Goal: Transaction & Acquisition: Purchase product/service

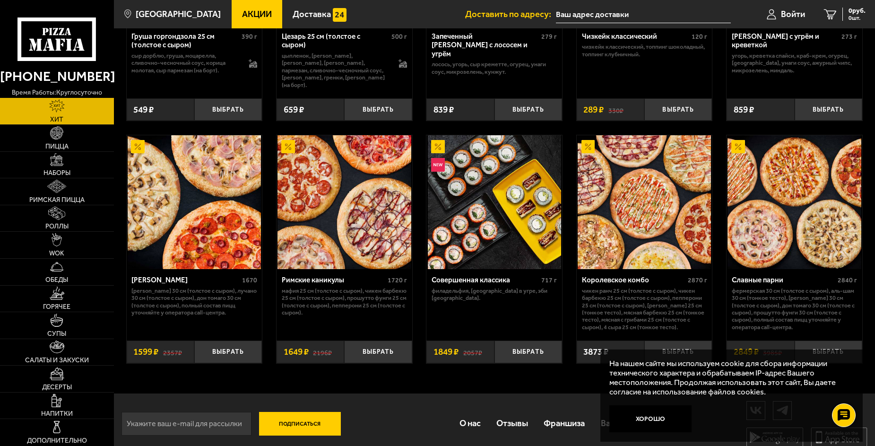
scroll to position [451, 0]
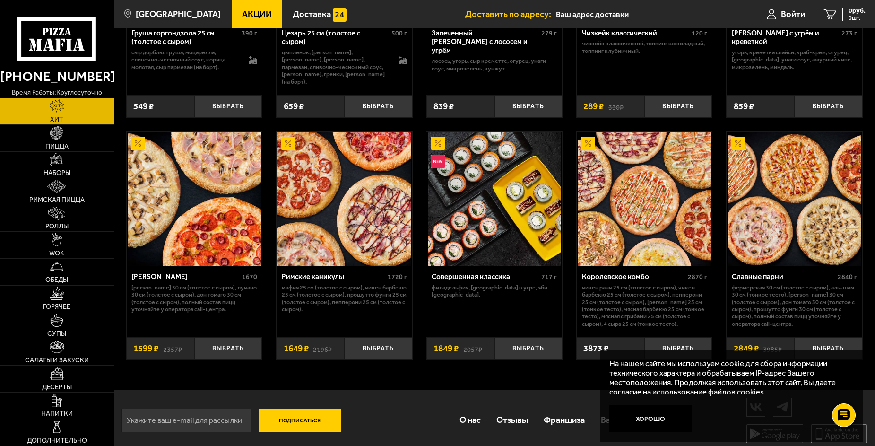
click at [67, 161] on link "Наборы" at bounding box center [57, 165] width 114 height 26
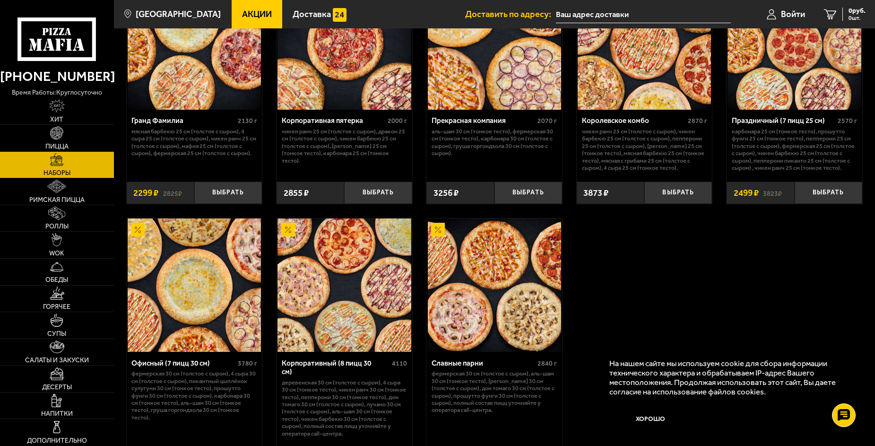
scroll to position [1160, 0]
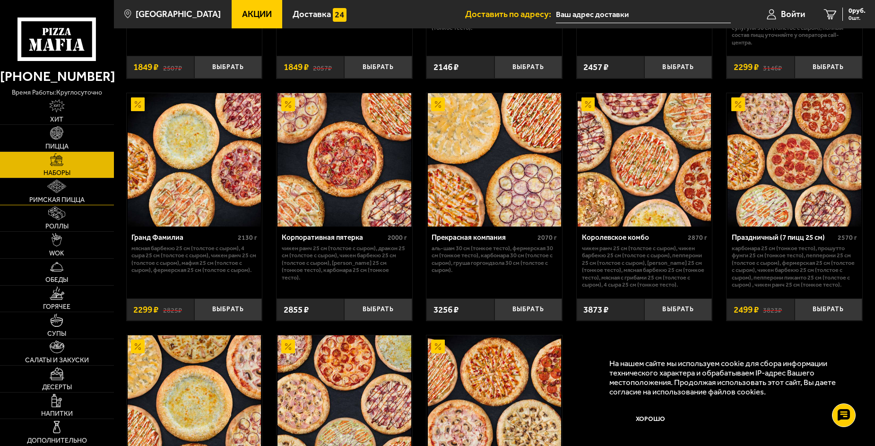
click at [74, 192] on link "Римская пицца" at bounding box center [57, 191] width 114 height 26
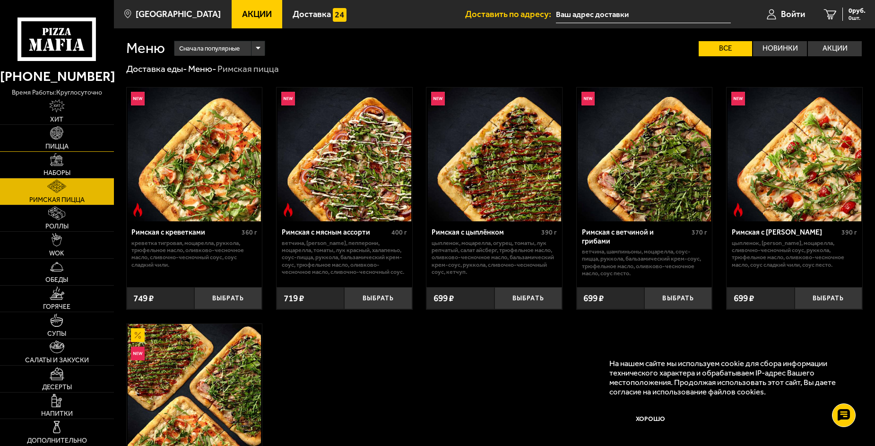
click at [56, 138] on img at bounding box center [56, 132] width 13 height 13
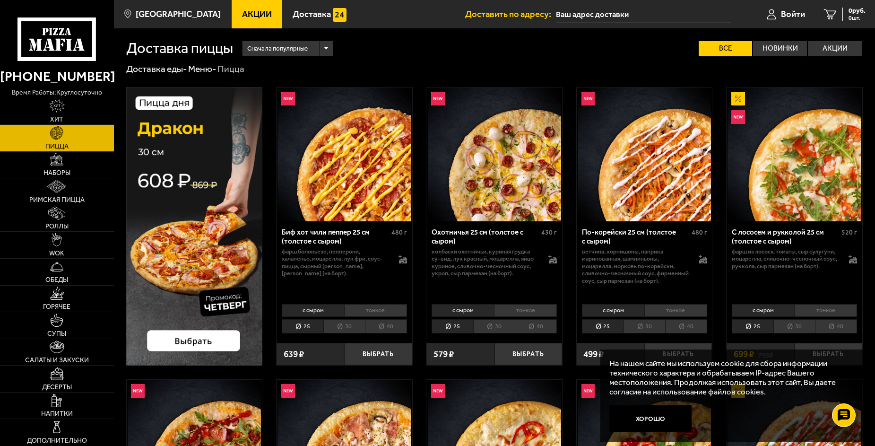
click at [384, 327] on li "40" at bounding box center [386, 326] width 42 height 14
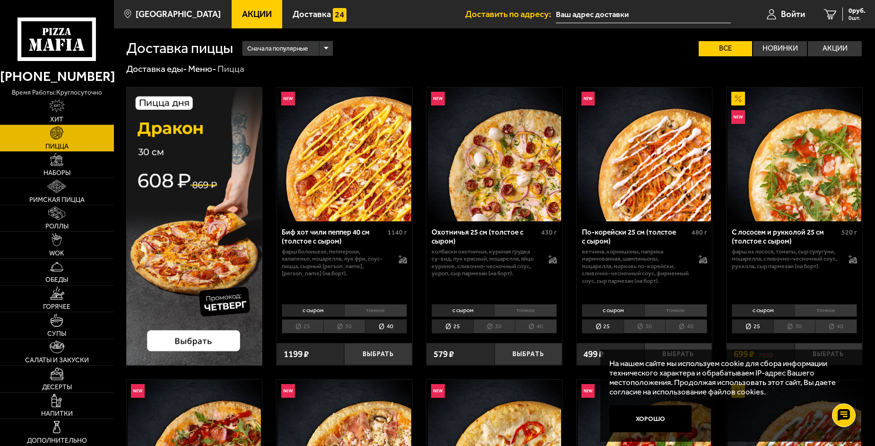
click at [225, 342] on img at bounding box center [194, 226] width 137 height 278
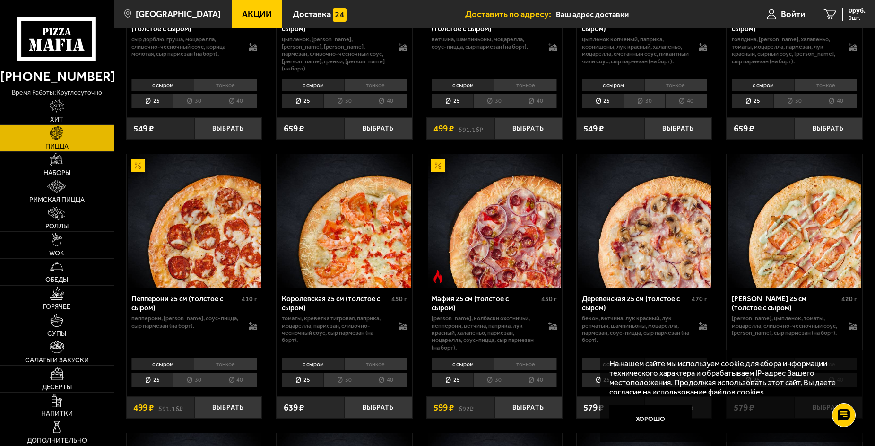
scroll to position [1087, 0]
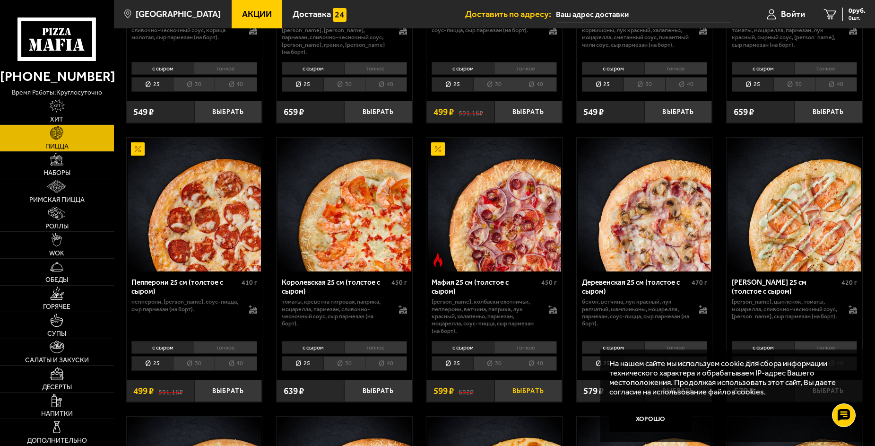
click at [512, 389] on button "Выбрать" at bounding box center [528, 390] width 68 height 22
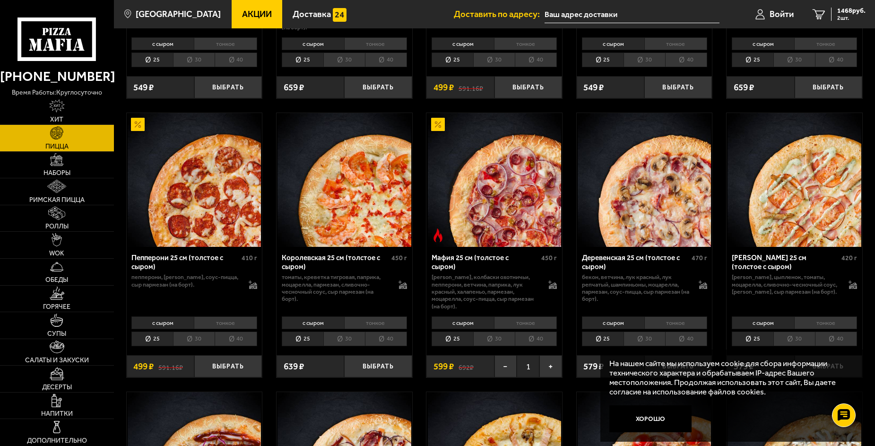
scroll to position [1134, 0]
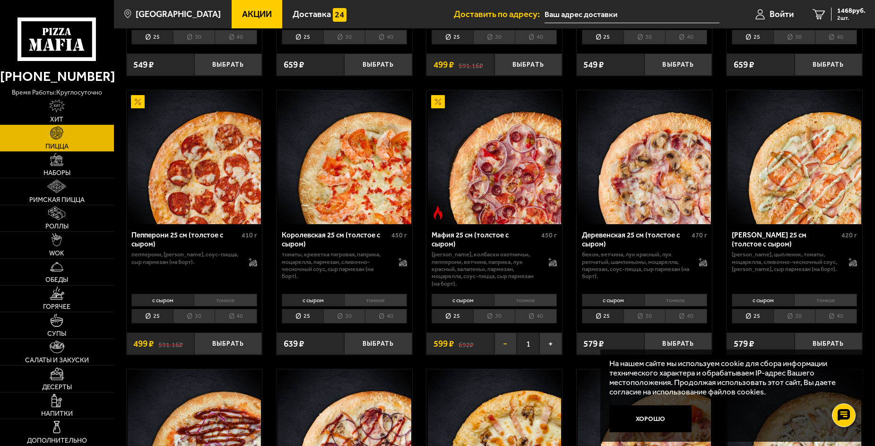
click at [508, 342] on button "−" at bounding box center [505, 343] width 23 height 22
click at [504, 338] on button "−" at bounding box center [505, 343] width 23 height 22
click at [530, 339] on button "Выбрать" at bounding box center [528, 343] width 68 height 22
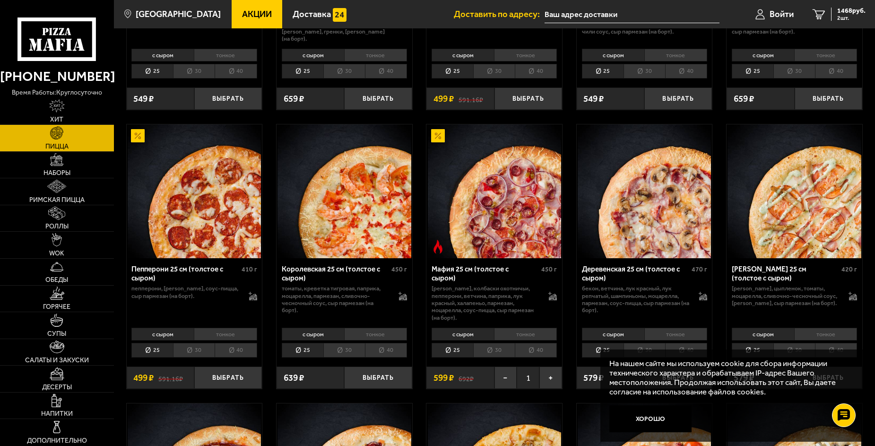
scroll to position [1039, 0]
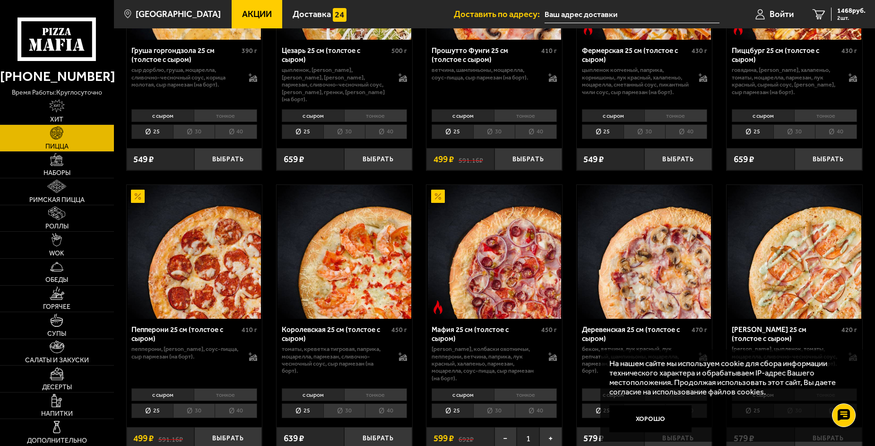
click at [481, 219] on img at bounding box center [494, 251] width 133 height 133
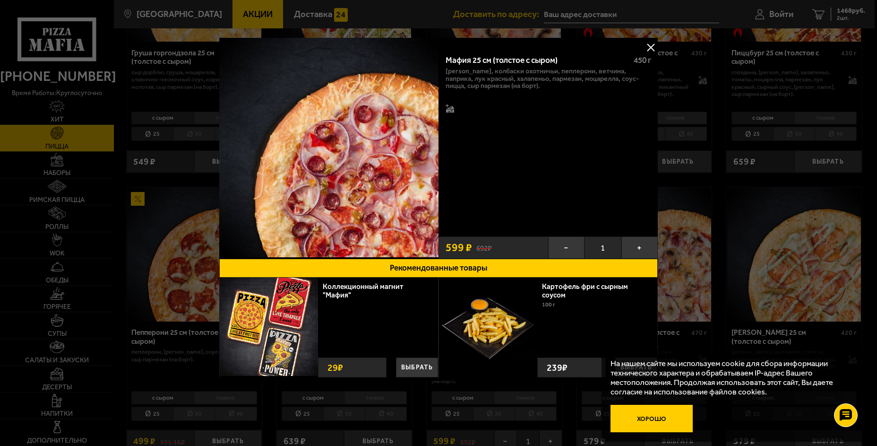
click at [635, 418] on button "Хорошо" at bounding box center [651, 417] width 82 height 27
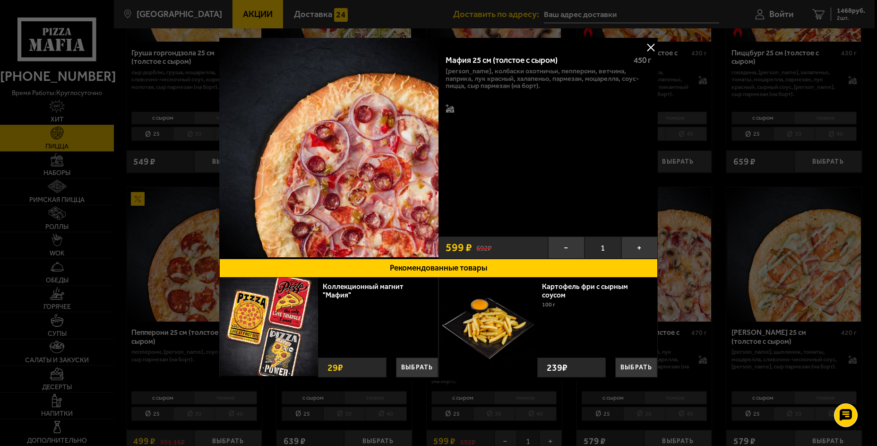
click at [648, 49] on button at bounding box center [651, 47] width 14 height 14
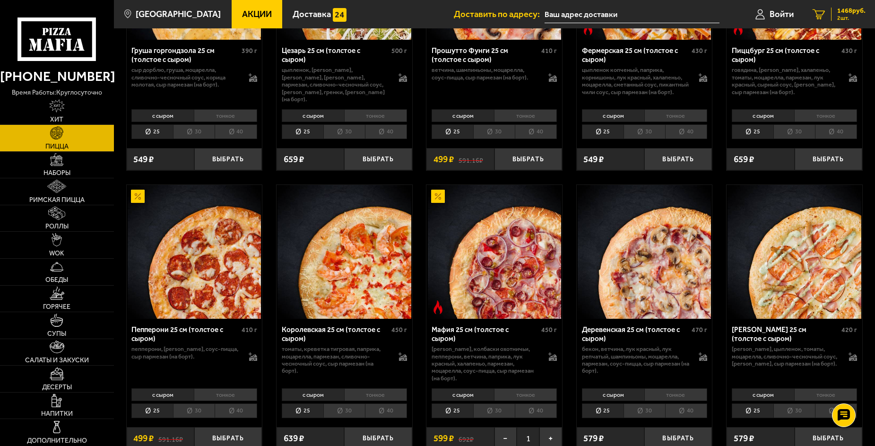
click at [847, 14] on span "1468 руб." at bounding box center [851, 11] width 28 height 7
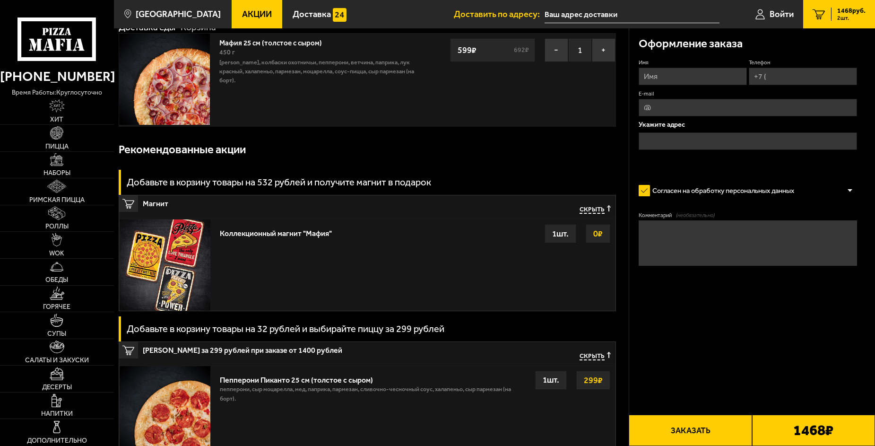
scroll to position [236, 0]
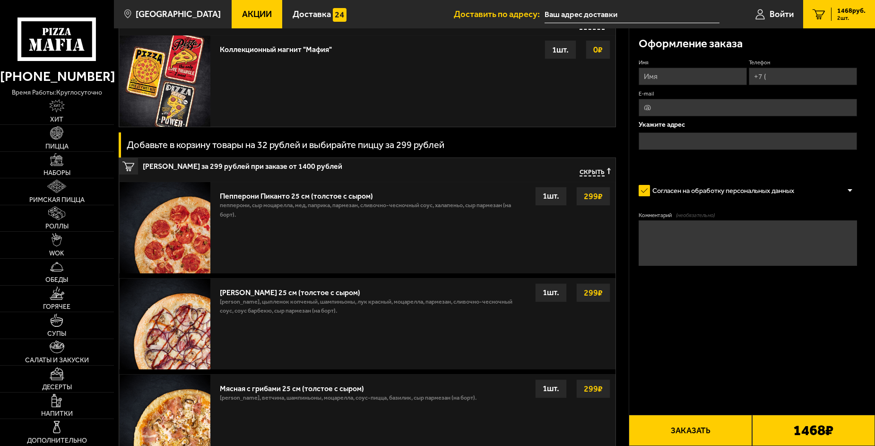
click at [596, 170] on span "Скрыть" at bounding box center [591, 172] width 25 height 9
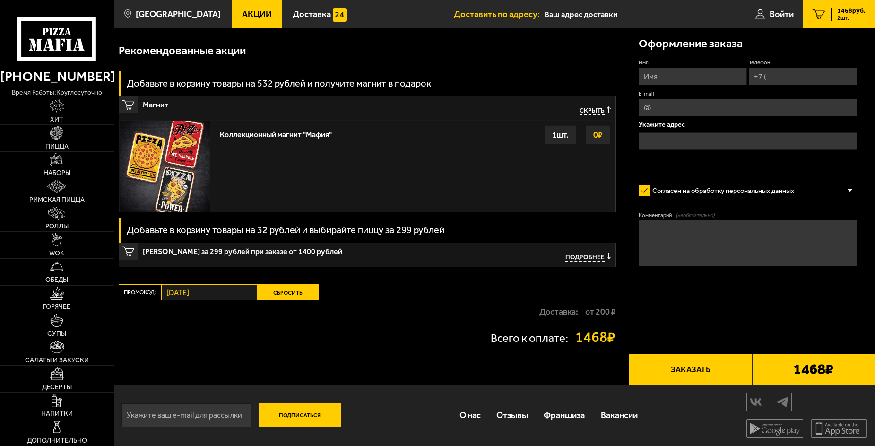
scroll to position [152, 0]
click at [588, 261] on div "Подробнее" at bounding box center [584, 257] width 52 height 19
click at [589, 254] on span "Подробнее" at bounding box center [584, 257] width 39 height 9
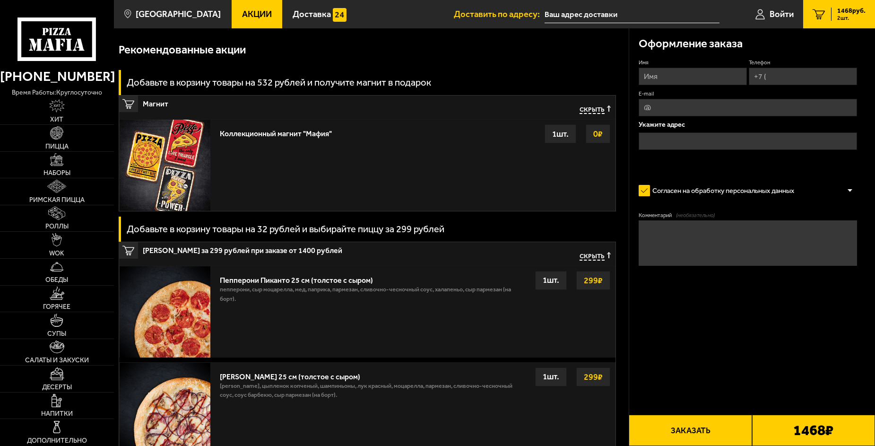
click at [818, 15] on icon "2" at bounding box center [818, 14] width 13 height 10
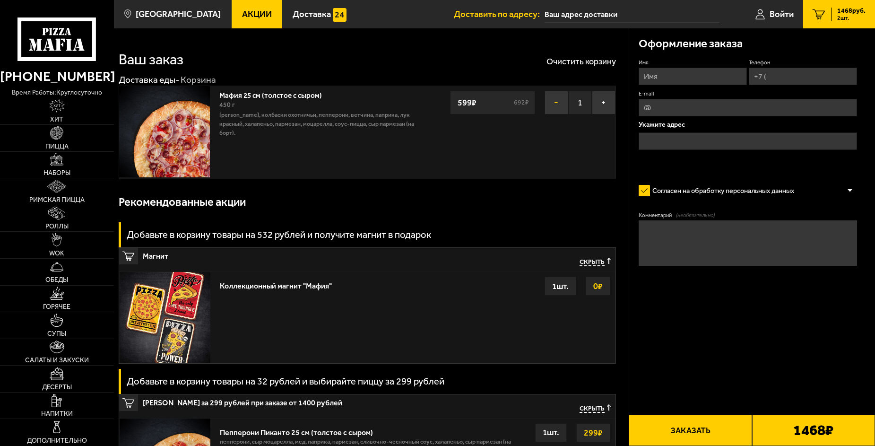
click at [550, 103] on button "−" at bounding box center [556, 103] width 24 height 24
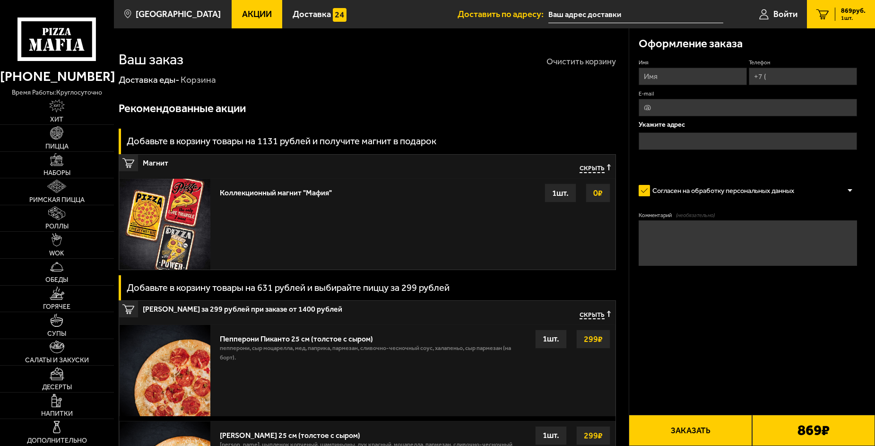
click at [571, 64] on button "Очистить корзину" at bounding box center [580, 61] width 69 height 9
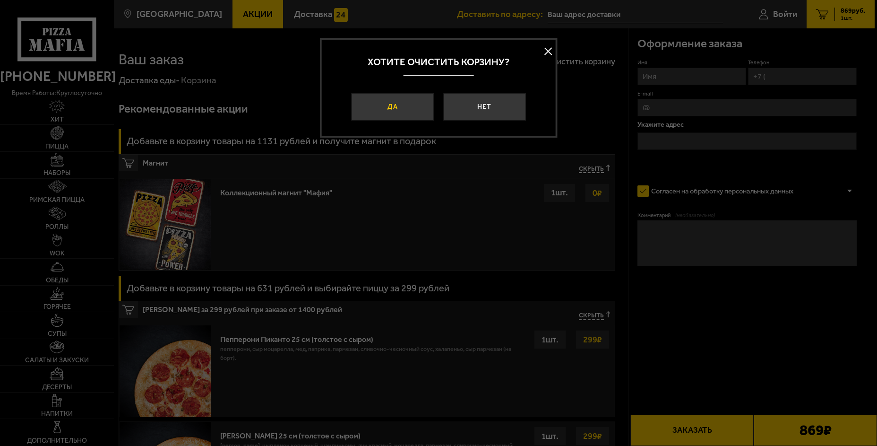
click at [399, 116] on button "Да" at bounding box center [393, 106] width 82 height 27
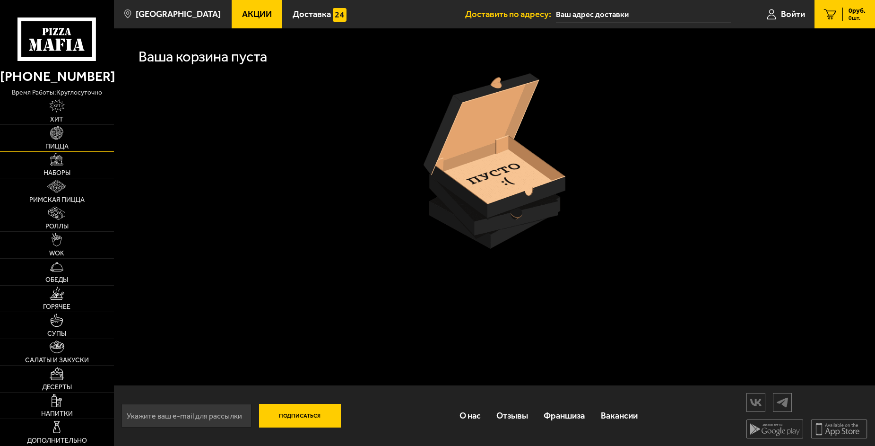
click at [68, 135] on link "Пицца" at bounding box center [57, 138] width 114 height 26
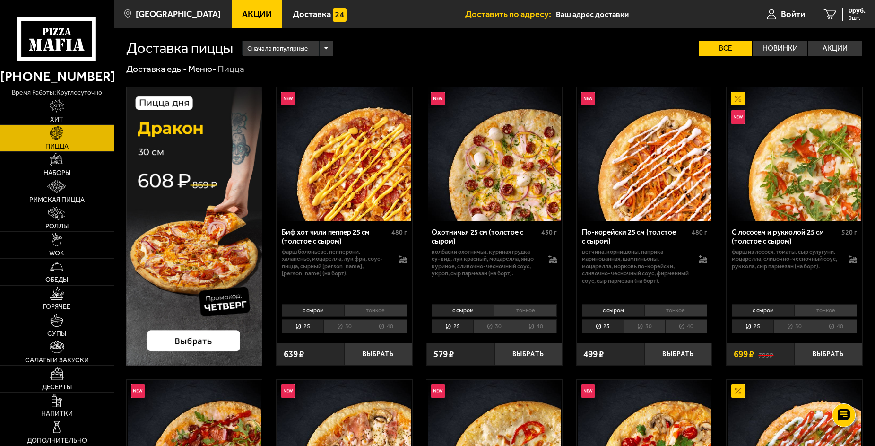
click at [193, 342] on img at bounding box center [194, 226] width 137 height 278
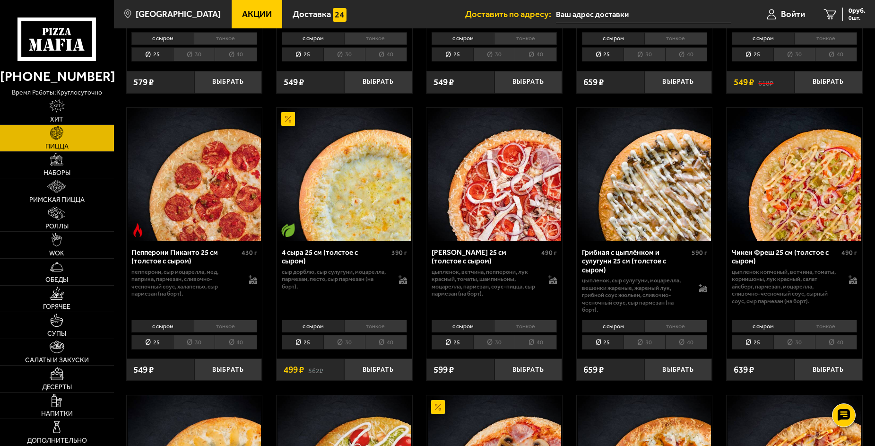
scroll to position [567, 0]
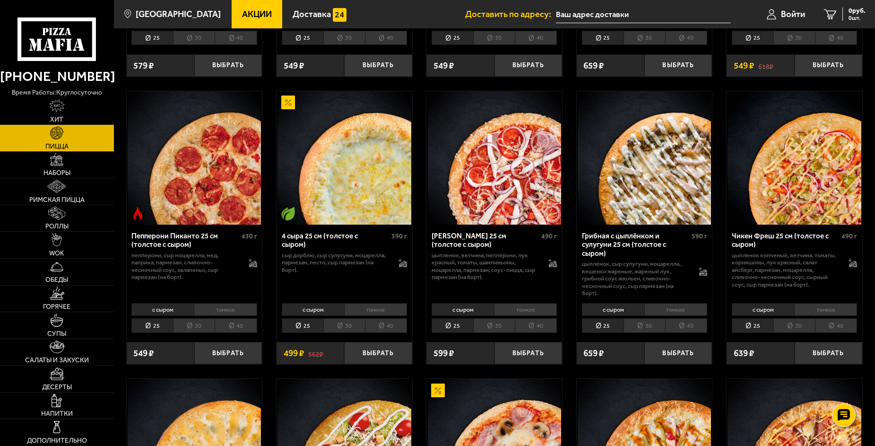
click at [529, 307] on li "тонкое" at bounding box center [525, 309] width 63 height 13
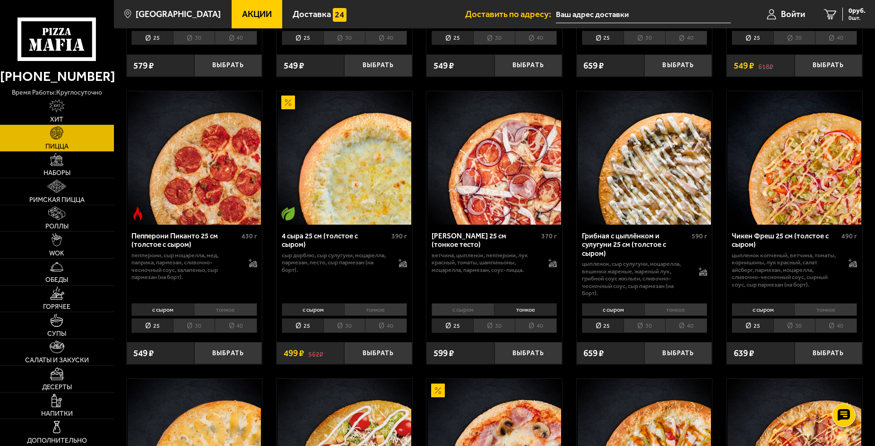
click at [472, 309] on li "с сыром" at bounding box center [462, 309] width 62 height 13
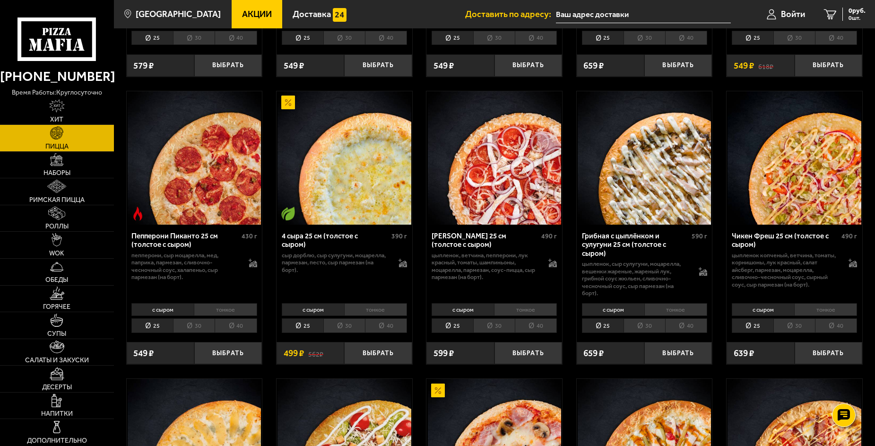
click at [511, 305] on li "тонкое" at bounding box center [525, 309] width 63 height 13
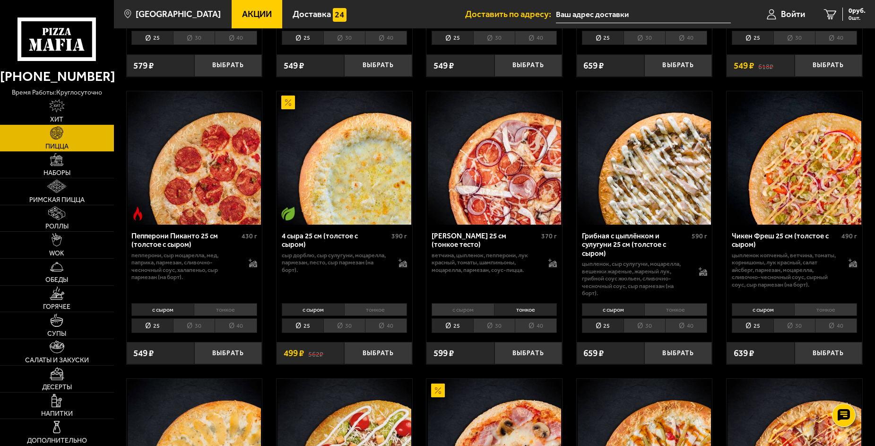
click at [478, 309] on li "с сыром" at bounding box center [462, 309] width 62 height 13
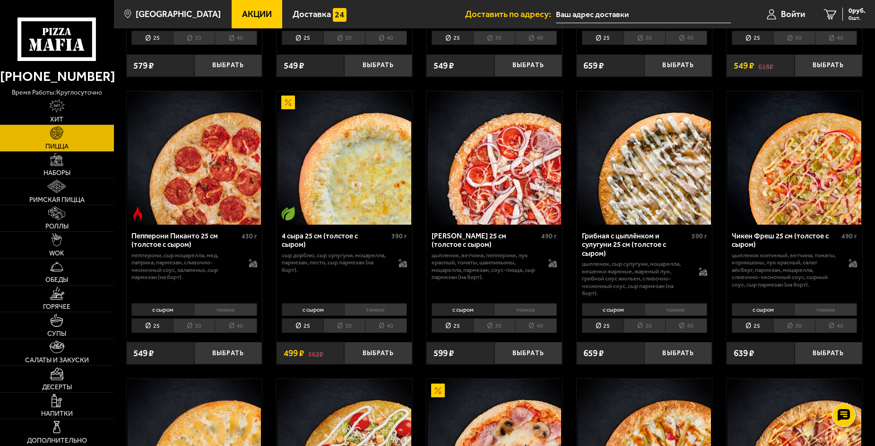
click at [513, 306] on li "тонкое" at bounding box center [525, 309] width 63 height 13
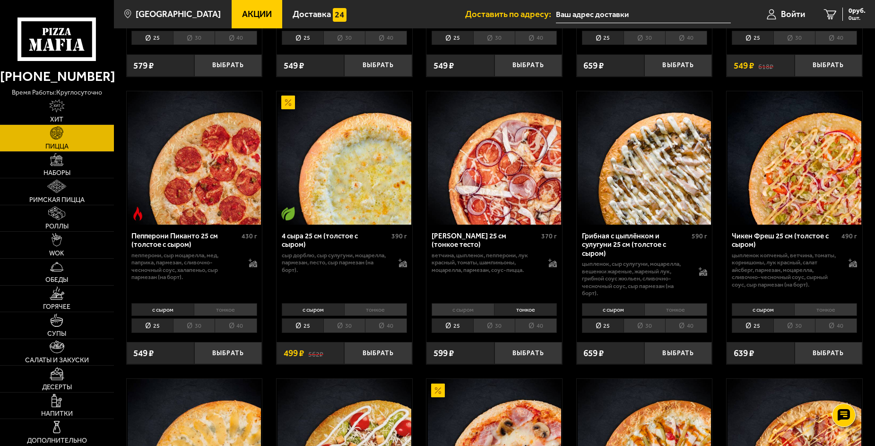
click at [478, 310] on li "с сыром" at bounding box center [462, 309] width 62 height 13
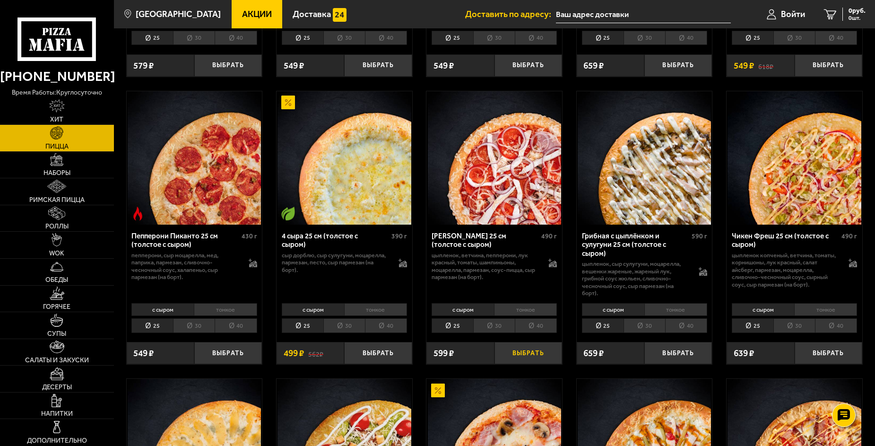
click at [531, 353] on button "Выбрать" at bounding box center [528, 353] width 68 height 22
click at [839, 14] on span "2067 руб." at bounding box center [851, 11] width 28 height 7
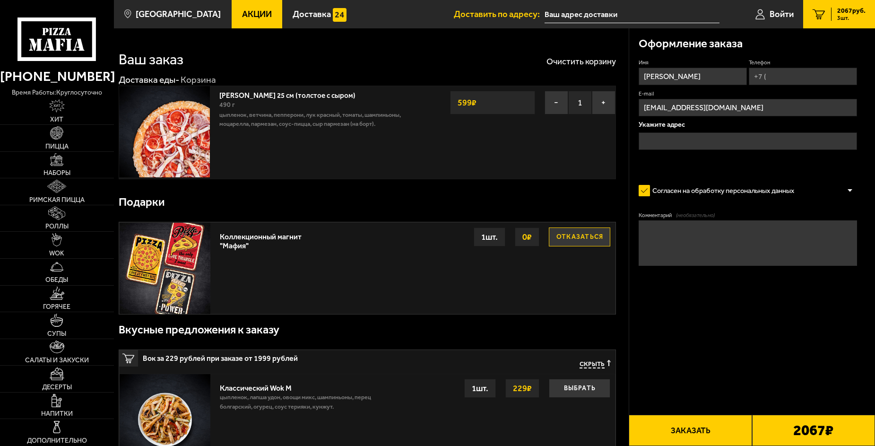
click at [856, 9] on span "2067 руб." at bounding box center [851, 11] width 28 height 7
click at [769, 74] on input "Телефон" at bounding box center [802, 76] width 108 height 17
click at [696, 79] on input "[PERSON_NAME]" at bounding box center [692, 76] width 108 height 17
click at [800, 78] on input "Телефон" at bounding box center [802, 76] width 108 height 17
type input "[PHONE_NUMBER]"
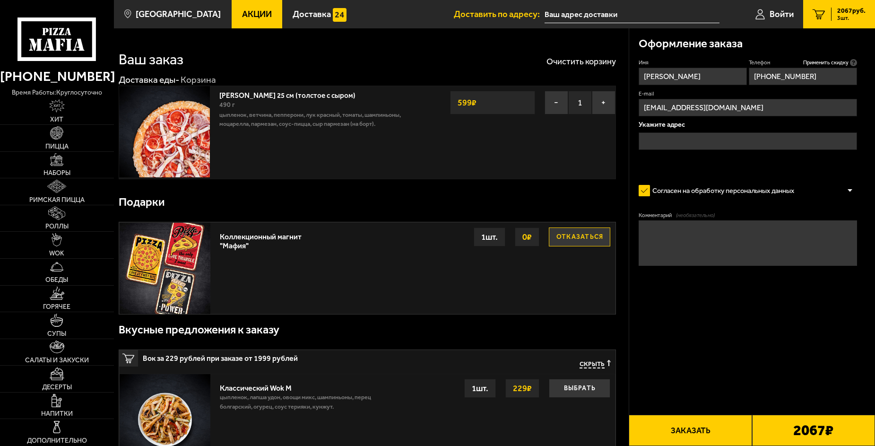
click at [699, 137] on input "text" at bounding box center [747, 140] width 219 height 17
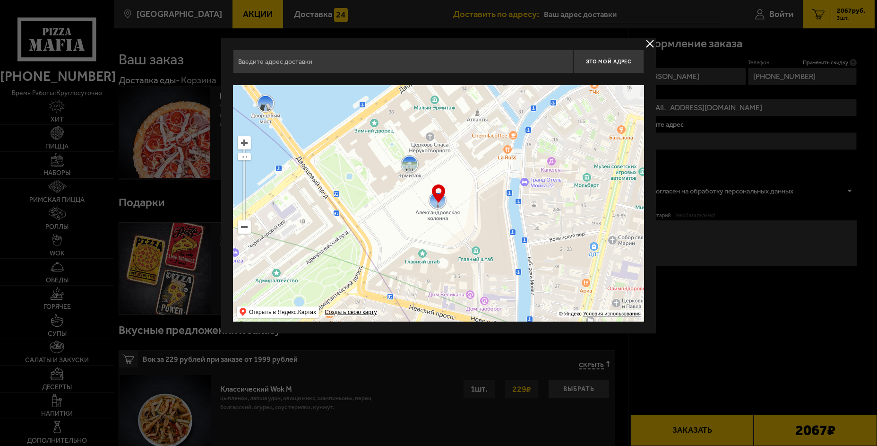
click at [461, 52] on input "text" at bounding box center [403, 62] width 340 height 24
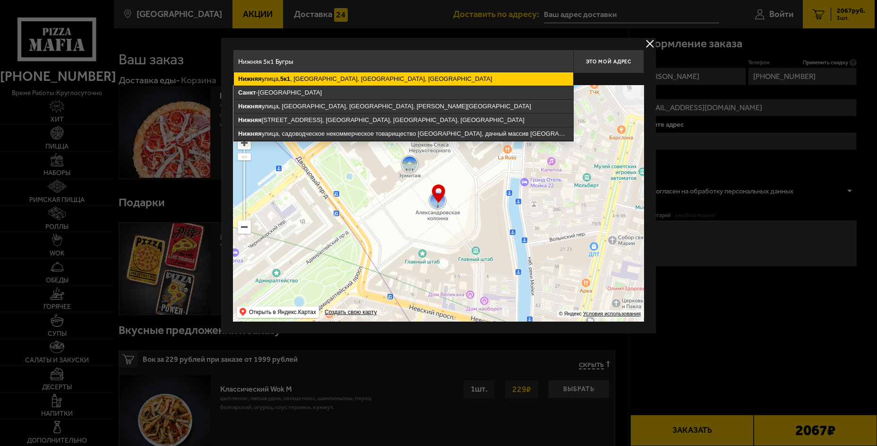
click at [374, 80] on ymaps "[STREET_ADDRESS]" at bounding box center [403, 78] width 339 height 13
type input "[STREET_ADDRESS]"
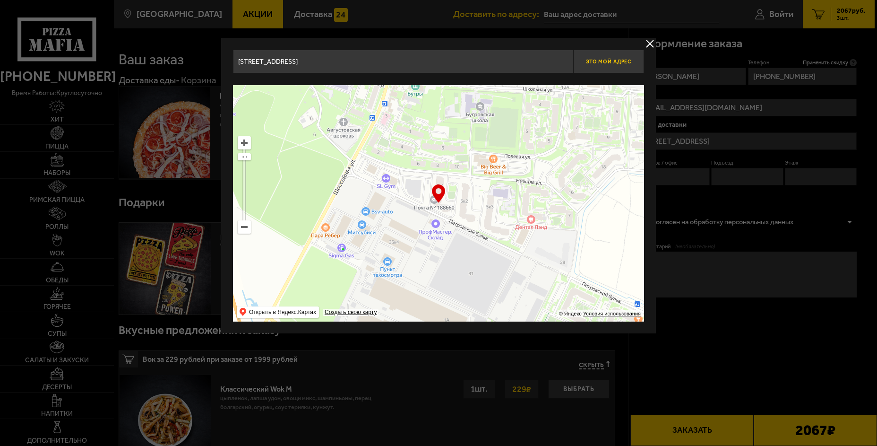
click at [601, 60] on span "Это мой адрес" at bounding box center [608, 62] width 45 height 6
type input "[STREET_ADDRESS]"
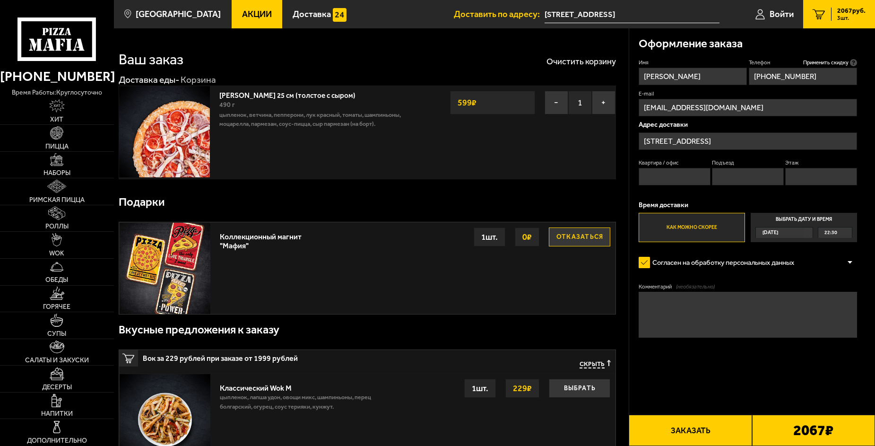
click at [658, 177] on input "Квартира / офис" at bounding box center [674, 176] width 72 height 17
drag, startPoint x: 773, startPoint y: 174, endPoint x: 769, endPoint y: 175, distance: 4.9
click at [770, 174] on input "Подъезд" at bounding box center [748, 176] width 72 height 17
type input "3"
click at [815, 180] on input "Этаж" at bounding box center [821, 176] width 72 height 17
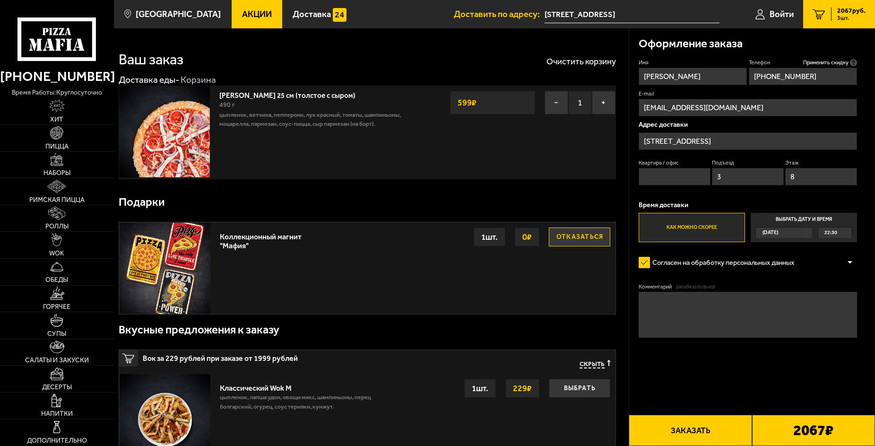
type input "8"
click at [667, 180] on input "Квартира / офис" at bounding box center [674, 176] width 72 height 17
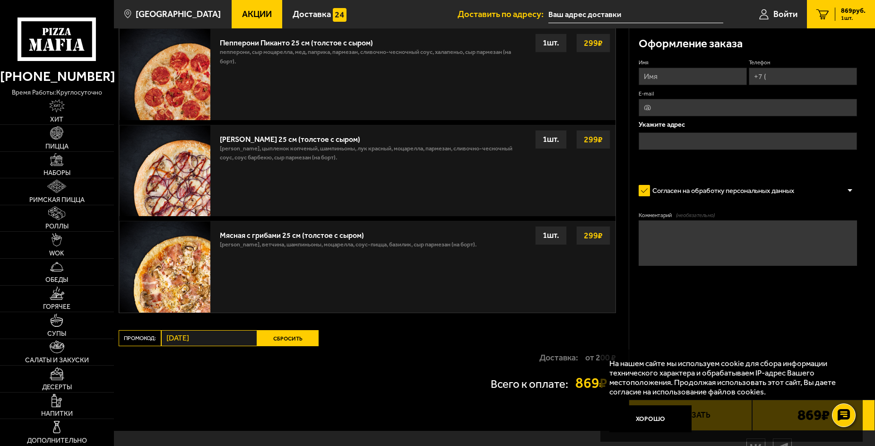
scroll to position [437, 0]
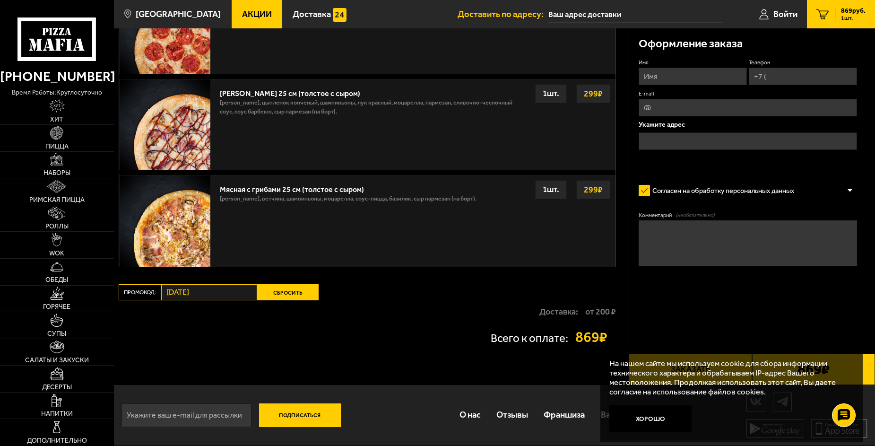
click at [669, 419] on button "Хорошо" at bounding box center [650, 418] width 82 height 27
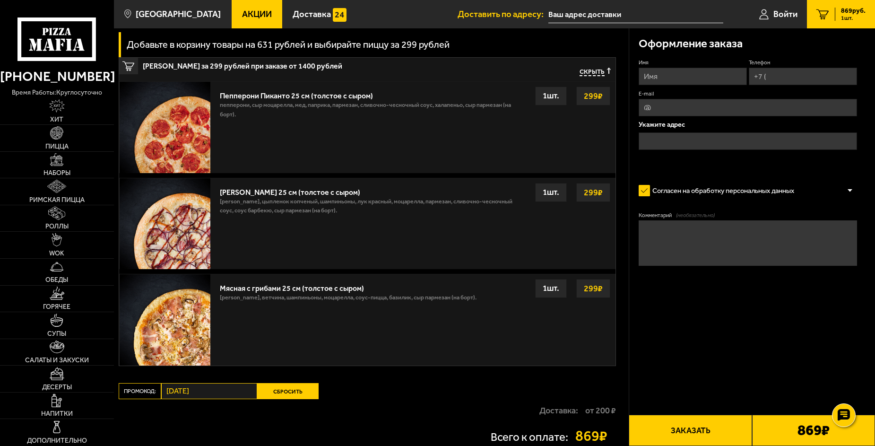
scroll to position [331, 0]
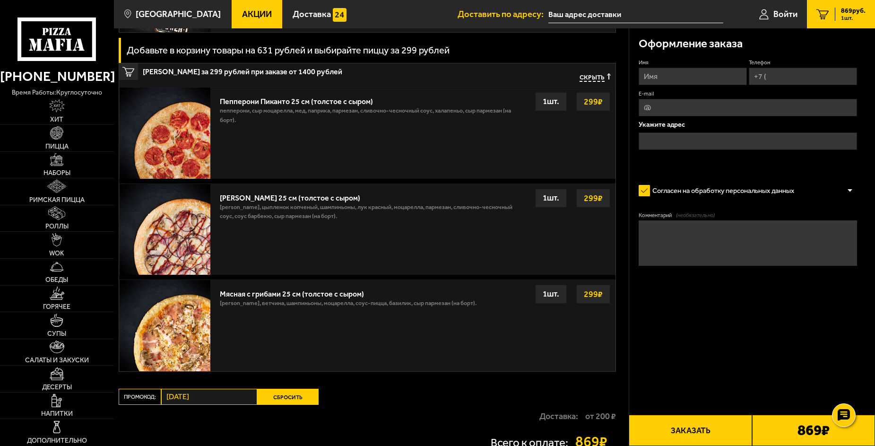
click at [552, 197] on div "1 шт." at bounding box center [551, 198] width 32 height 19
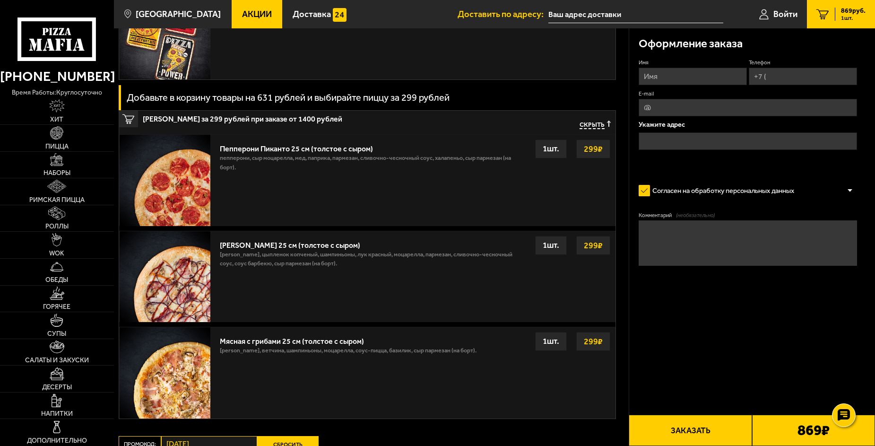
scroll to position [142, 0]
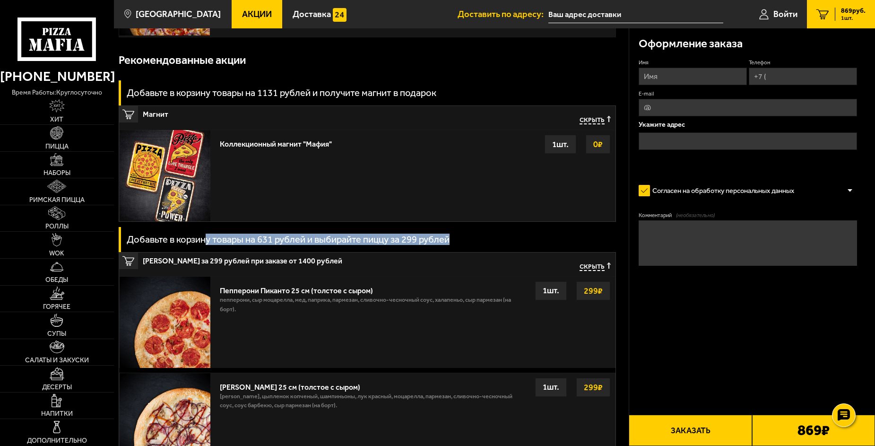
drag, startPoint x: 208, startPoint y: 234, endPoint x: 474, endPoint y: 239, distance: 265.6
click at [465, 239] on div "Добавьте в корзину товары на 631 рублей и выбирайте пиццу за 299 рублей" at bounding box center [368, 239] width 498 height 25
click at [485, 240] on div "Добавьте в корзину товары на 631 рублей и выбирайте пиццу за 299 рублей" at bounding box center [368, 239] width 498 height 25
click at [479, 240] on div "Добавьте в корзину товары на 631 рублей и выбирайте пиццу за 299 рублей" at bounding box center [368, 239] width 498 height 25
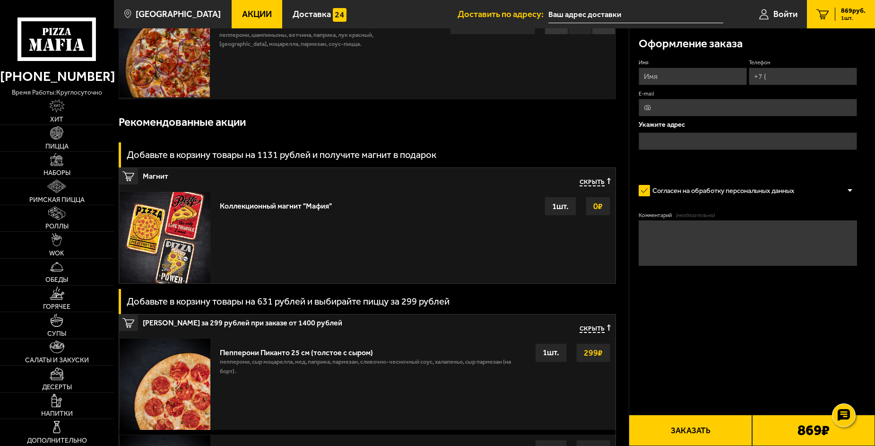
scroll to position [0, 0]
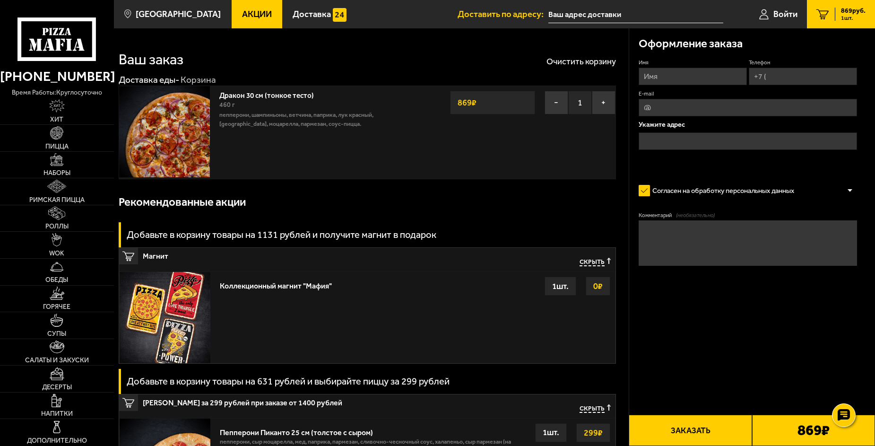
click at [245, 12] on span "Акции" at bounding box center [257, 14] width 30 height 9
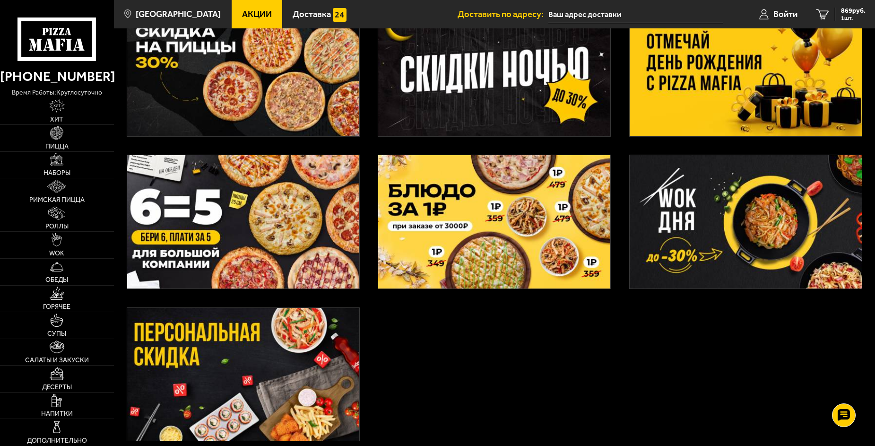
scroll to position [283, 0]
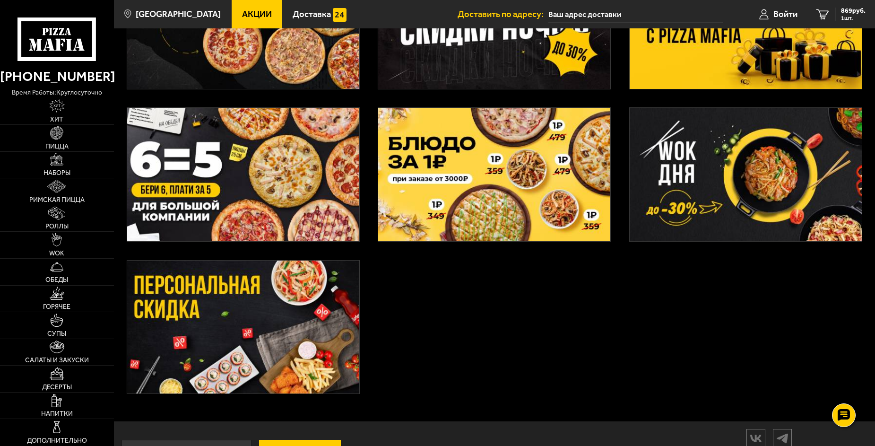
click at [324, 320] on img at bounding box center [243, 326] width 232 height 133
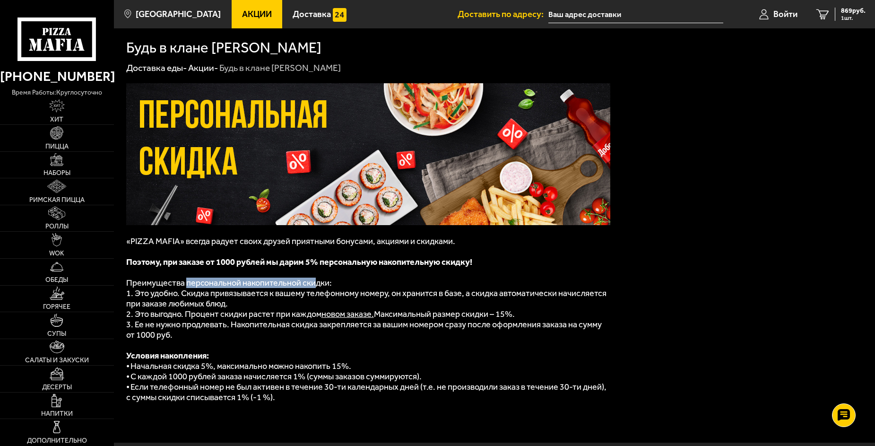
drag, startPoint x: 208, startPoint y: 283, endPoint x: 249, endPoint y: 297, distance: 43.0
click at [313, 285] on span "Преимущества персональной накопительной скидки:" at bounding box center [229, 282] width 206 height 10
drag, startPoint x: 193, startPoint y: 308, endPoint x: 189, endPoint y: 311, distance: 5.7
click at [192, 309] on div "«PIZZA MAFIA» всегда радует своих друзей приятными бонусами, акциями и скидками…" at bounding box center [368, 251] width 484 height 337
click at [328, 301] on p "1. Это удобно. Скидка привязывается к вашему телефонному номеру, он хранится в …" at bounding box center [368, 298] width 484 height 21
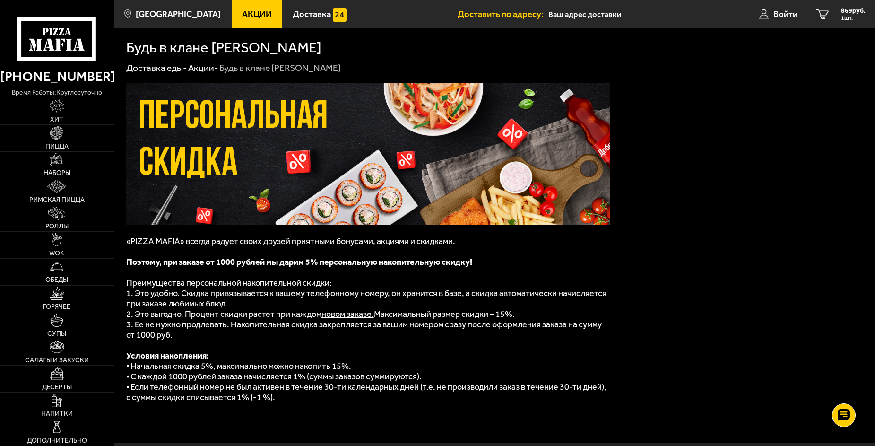
click at [267, 259] on b "Поэтому, при заказе от 1000 рублей мы дарим 5% персональную накопительную скидк…" at bounding box center [299, 262] width 346 height 10
drag, startPoint x: 172, startPoint y: 258, endPoint x: 486, endPoint y: 267, distance: 314.8
click at [490, 265] on p "Поэтому, при заказе от 1000 рублей мы дарим 5% персональную накопительную скидк…" at bounding box center [368, 262] width 484 height 10
drag, startPoint x: 176, startPoint y: 287, endPoint x: 300, endPoint y: 281, distance: 124.9
click at [302, 281] on div "«PIZZA MAFIA» всегда радует своих друзей приятными бонусами, акциями и скидками…" at bounding box center [368, 251] width 484 height 337
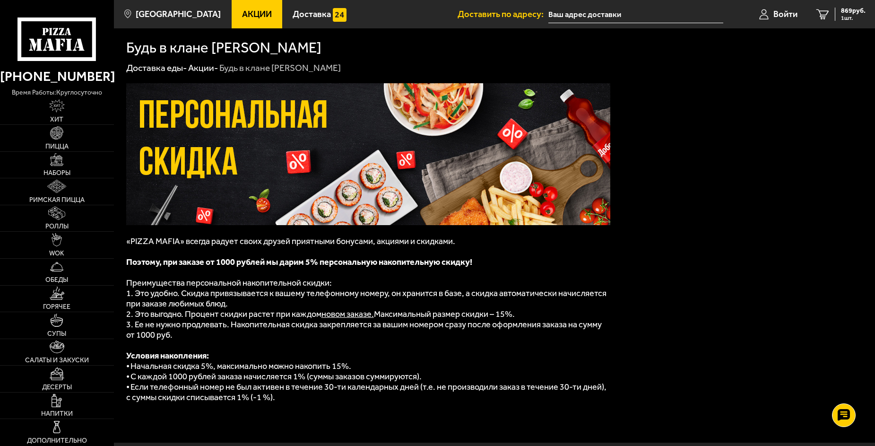
click at [187, 314] on span "2. Это выгодно. Процент скидки растет при каждом" at bounding box center [223, 314] width 195 height 10
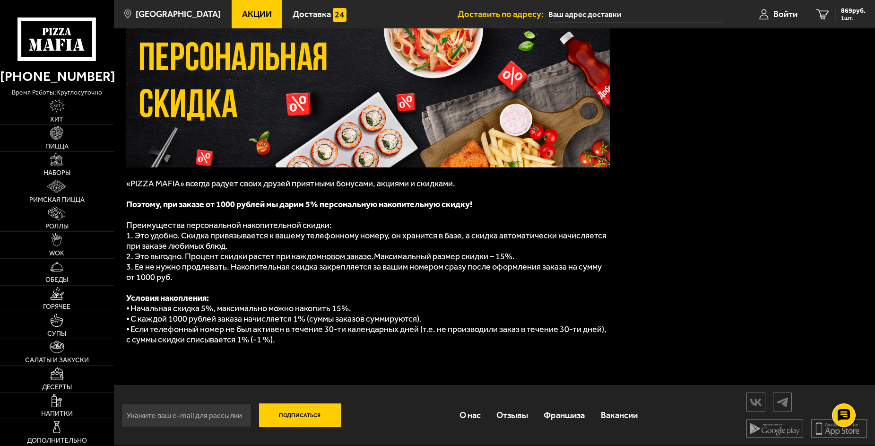
scroll to position [60, 0]
drag, startPoint x: 170, startPoint y: 326, endPoint x: 299, endPoint y: 329, distance: 129.5
click at [281, 329] on span "⦁ Если телефонный номер не был активен в течение 30-ти календарных дней (т.е. н…" at bounding box center [366, 334] width 480 height 21
drag, startPoint x: 379, startPoint y: 329, endPoint x: 452, endPoint y: 324, distance: 72.5
click at [452, 324] on span "⦁ Если телефонный номер не был активен в течение 30-ти календарных дней (т.е. н…" at bounding box center [366, 334] width 480 height 21
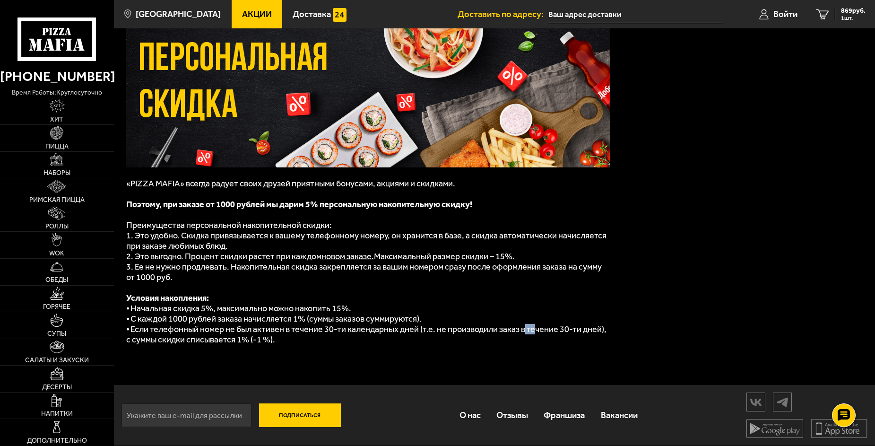
drag, startPoint x: 529, startPoint y: 331, endPoint x: 537, endPoint y: 331, distance: 8.5
click at [537, 331] on span "⦁ Если телефонный номер не был активен в течение 30-ти календарных дней (т.е. н…" at bounding box center [366, 334] width 480 height 21
drag, startPoint x: 464, startPoint y: 331, endPoint x: 473, endPoint y: 332, distance: 9.0
click at [476, 331] on span "⦁ Если телефонный номер не был активен в течение 30-ти календарных дней (т.е. н…" at bounding box center [366, 334] width 480 height 21
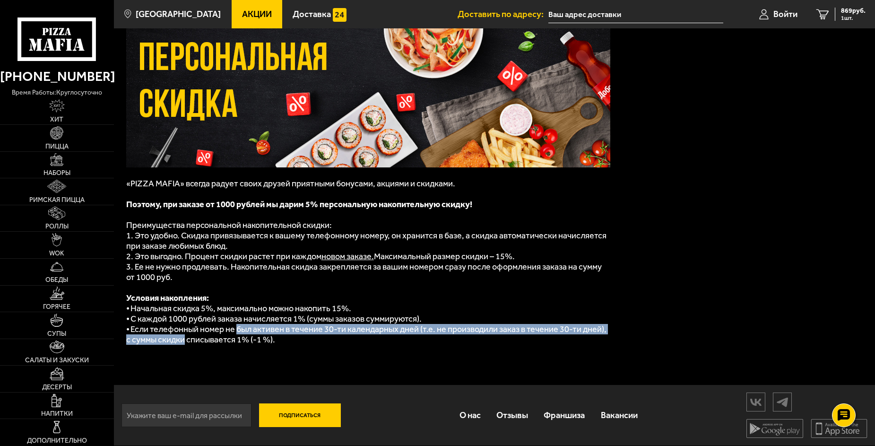
drag, startPoint x: 183, startPoint y: 335, endPoint x: 248, endPoint y: 326, distance: 65.5
click at [239, 328] on span "⦁ Если телефонный номер не был активен в течение 30-ти календарных дней (т.е. н…" at bounding box center [366, 334] width 480 height 21
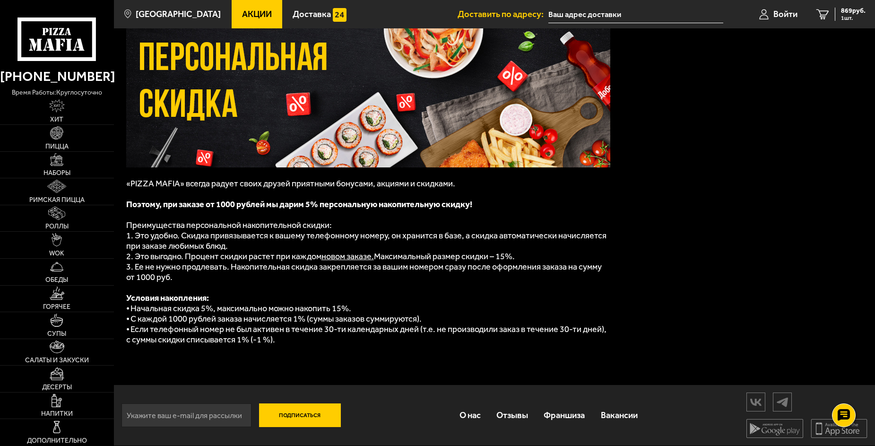
click at [241, 344] on div "«PIZZA MAFIA» всегда радует своих друзей приятными бонусами, акциями и скидками…" at bounding box center [368, 194] width 484 height 337
click at [300, 342] on p "⦁ Если телефонный номер не был активен в течение 30-ти календарных дней (т.е. н…" at bounding box center [368, 334] width 484 height 21
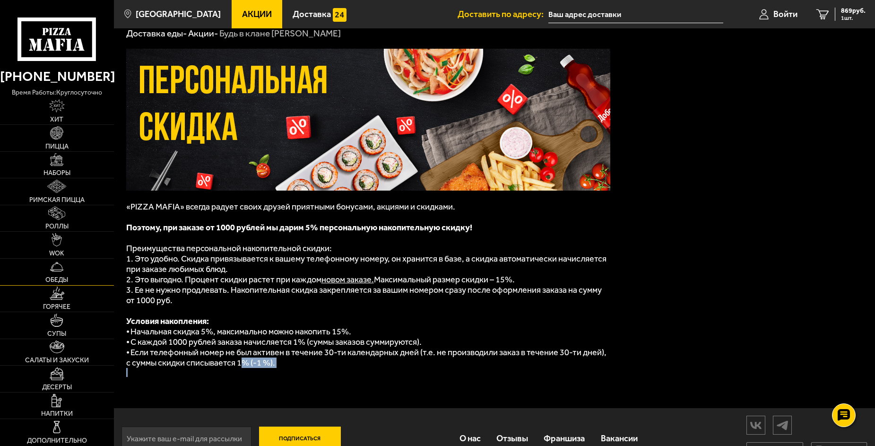
scroll to position [0, 0]
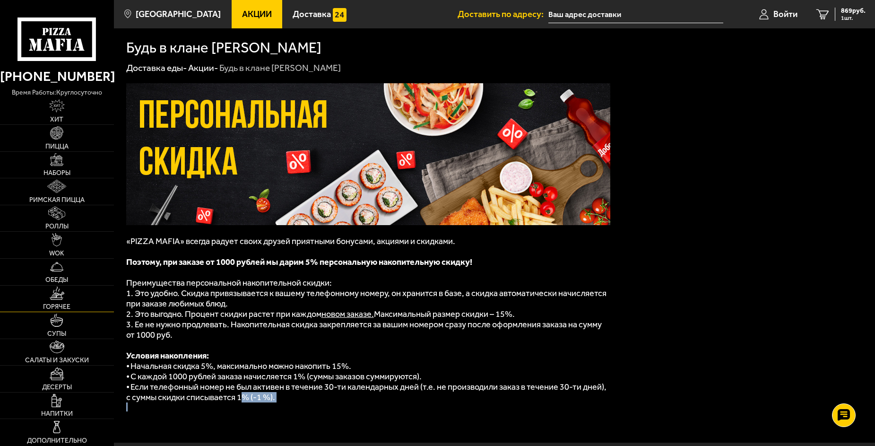
click at [63, 290] on img at bounding box center [57, 292] width 15 height 13
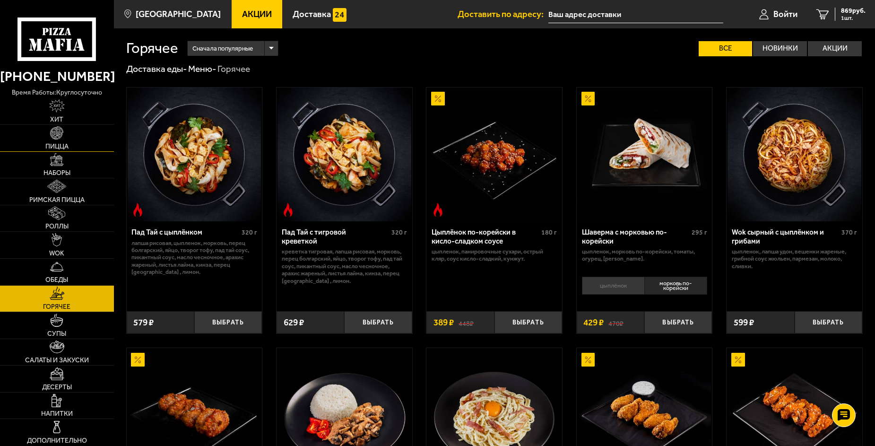
click at [77, 141] on link "Пицца" at bounding box center [57, 138] width 114 height 26
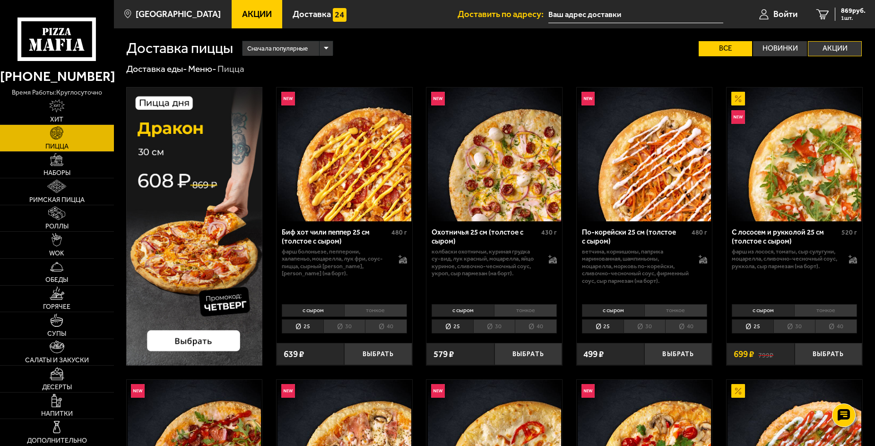
click at [812, 54] on label "Акции" at bounding box center [834, 48] width 54 height 15
click at [0, 0] on input "Акции" at bounding box center [0, 0] width 0 height 0
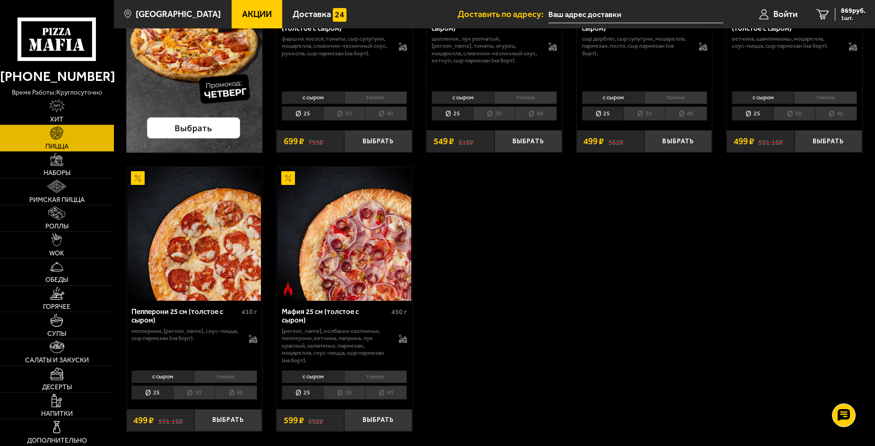
scroll to position [236, 0]
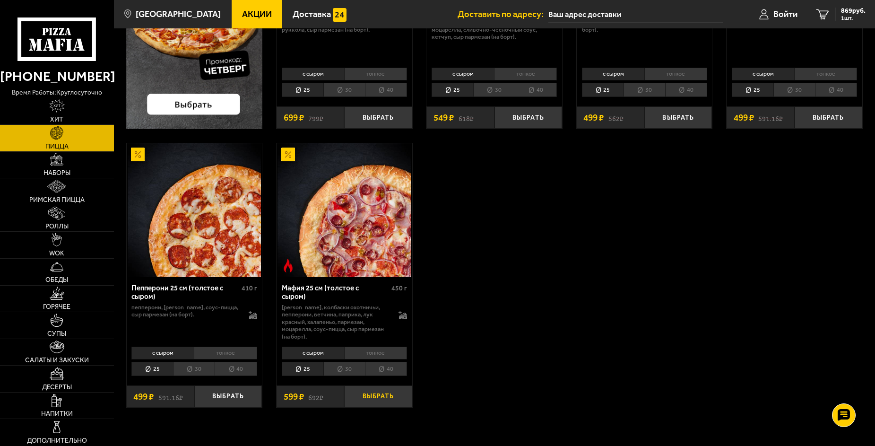
click at [370, 389] on button "Выбрать" at bounding box center [378, 396] width 68 height 22
click at [356, 390] on button "−" at bounding box center [355, 396] width 23 height 22
click at [244, 386] on button "Выбрать" at bounding box center [228, 396] width 68 height 22
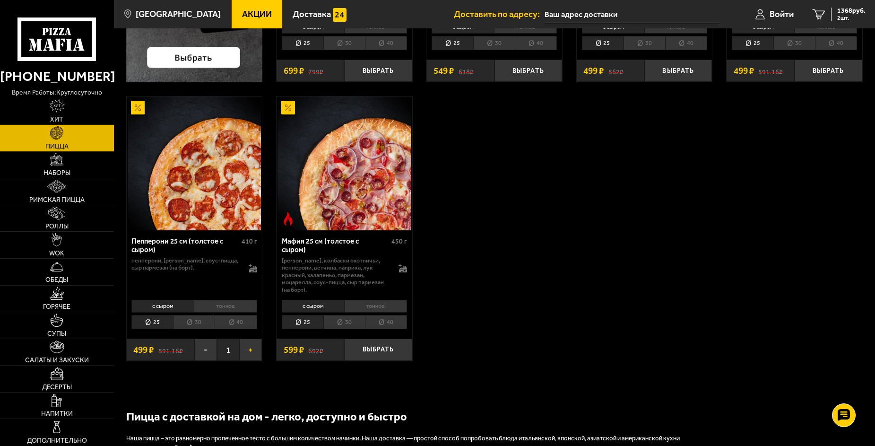
scroll to position [283, 0]
click at [209, 347] on button "−" at bounding box center [205, 349] width 23 height 22
click at [390, 346] on button "Выбрать" at bounding box center [378, 349] width 68 height 22
click at [855, 12] on span "1468 руб." at bounding box center [851, 11] width 28 height 7
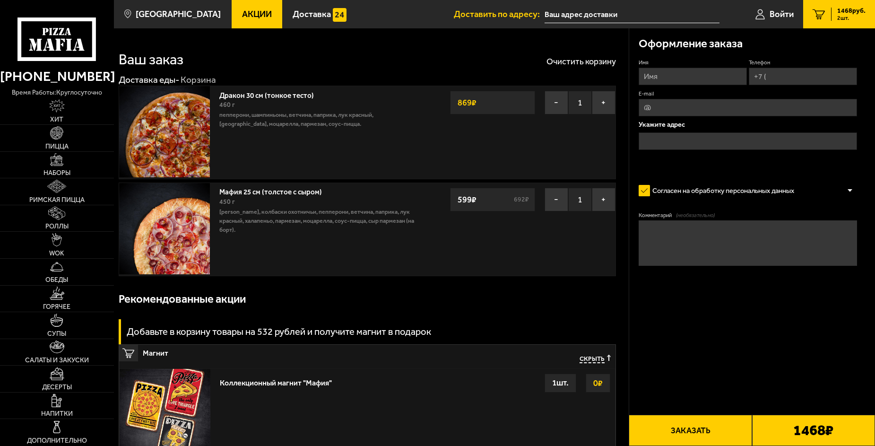
click at [719, 79] on input "Имя" at bounding box center [692, 76] width 108 height 17
click at [699, 78] on input "Имя" at bounding box center [692, 76] width 108 height 17
type input "Лисунов Евгений Викторович"
type input "[PHONE_NUMBER]"
type input "[EMAIL_ADDRESS][DOMAIN_NAME]"
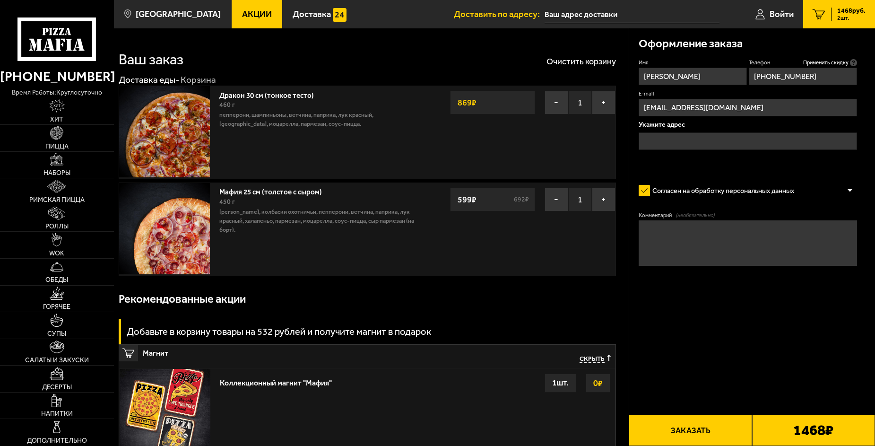
type input "[PERSON_NAME]"
click at [689, 139] on input "text" at bounding box center [747, 140] width 219 height 17
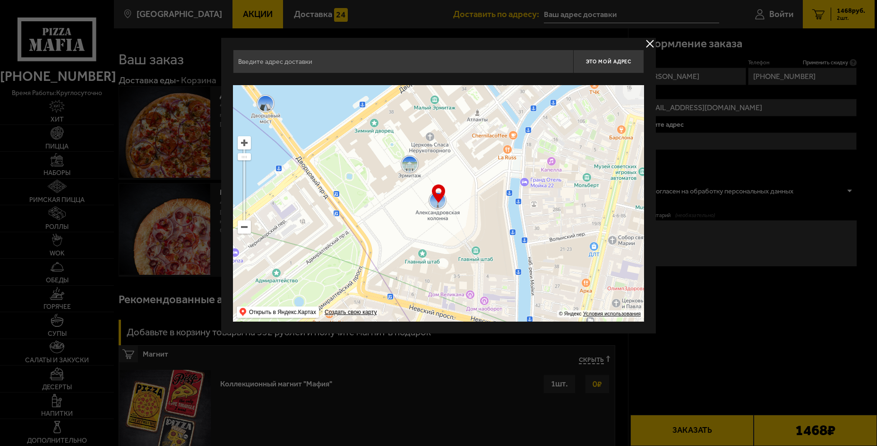
click at [417, 63] on input "text" at bounding box center [403, 62] width 340 height 24
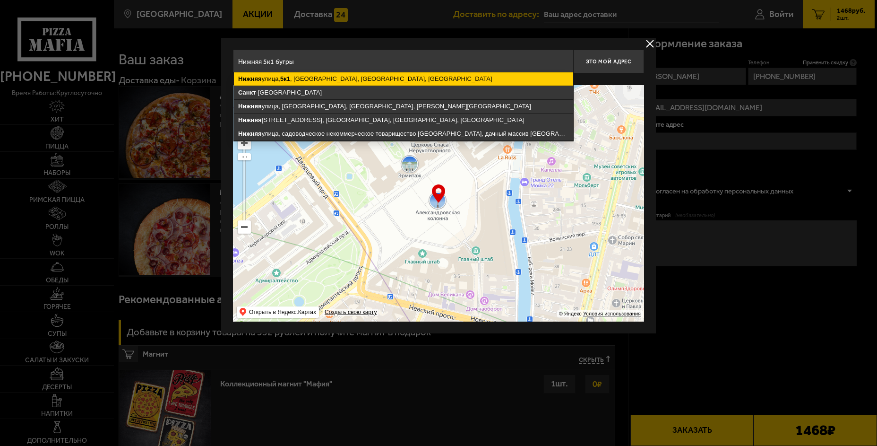
click at [335, 77] on ymaps "[STREET_ADDRESS]" at bounding box center [403, 78] width 339 height 13
type input "[STREET_ADDRESS]"
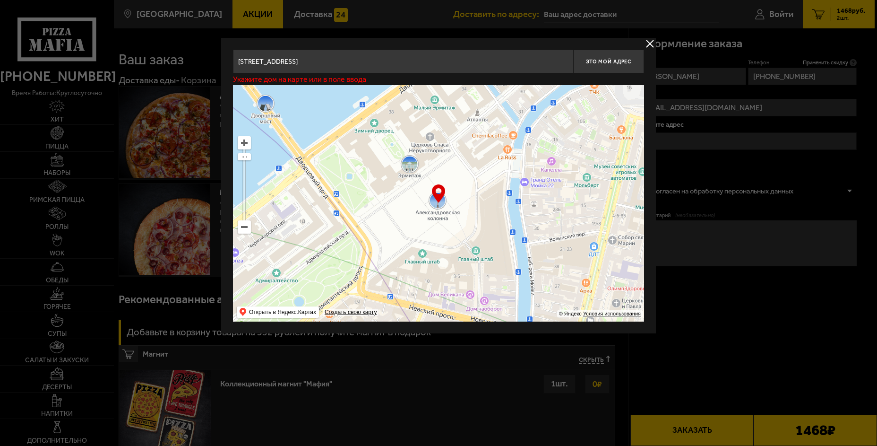
type input "[STREET_ADDRESS]"
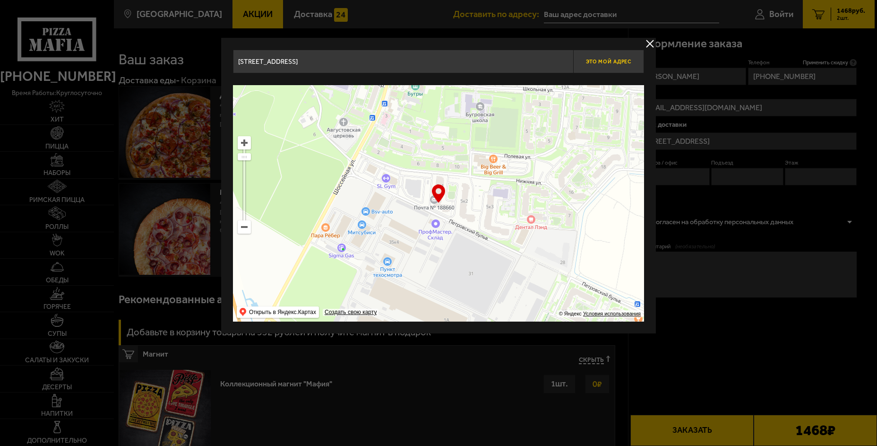
click at [616, 58] on button "Это мой адрес" at bounding box center [608, 62] width 71 height 24
click at [651, 41] on button "delivery type" at bounding box center [650, 44] width 12 height 12
